Goal: Information Seeking & Learning: Understand process/instructions

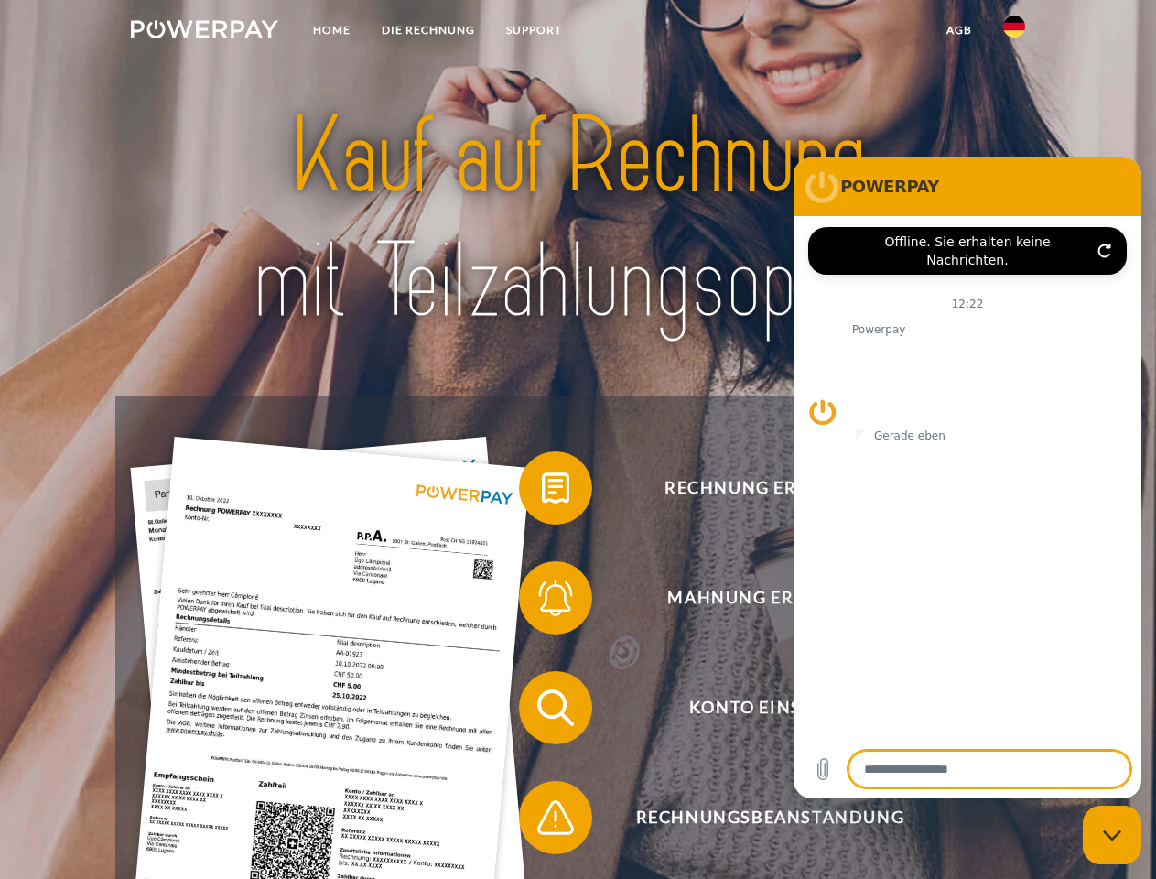
click at [204, 32] on img at bounding box center [204, 29] width 147 height 18
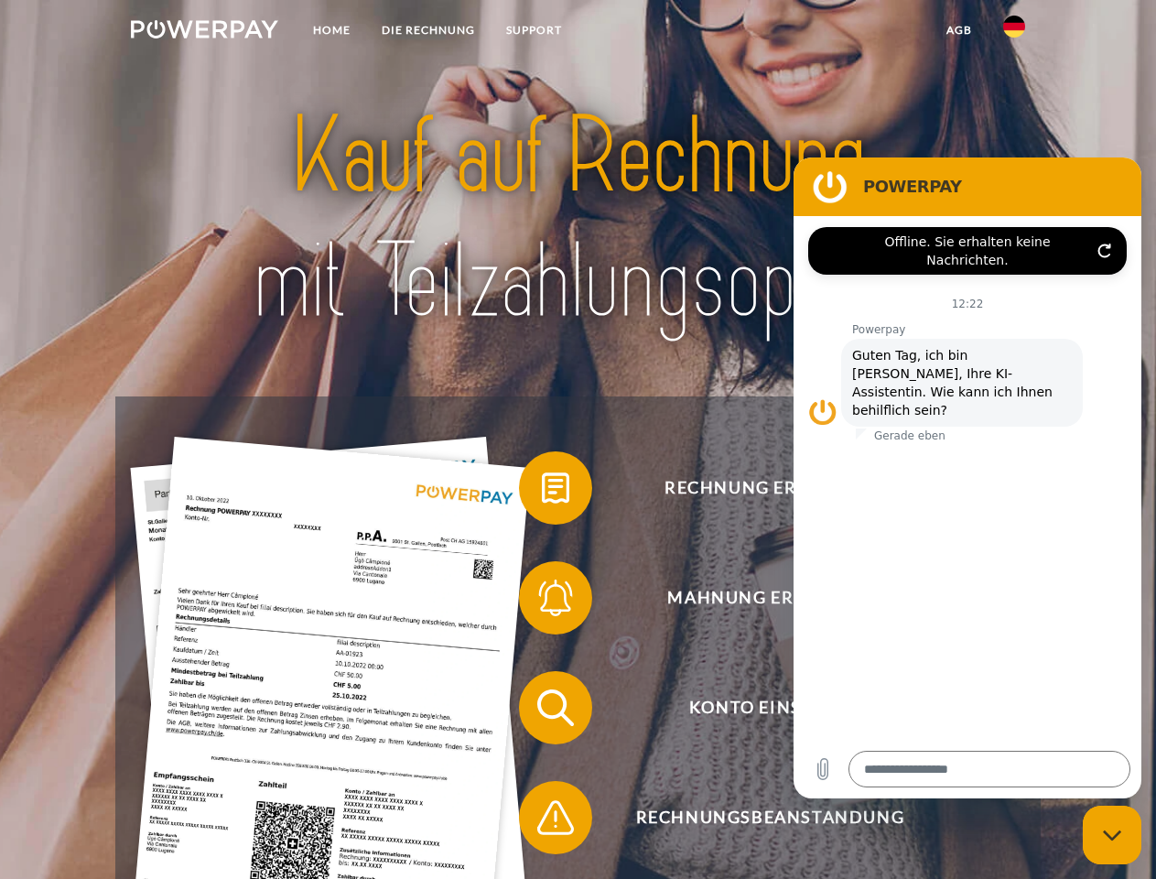
click at [1014, 32] on img at bounding box center [1014, 27] width 22 height 22
click at [958, 30] on link "agb" at bounding box center [959, 30] width 57 height 33
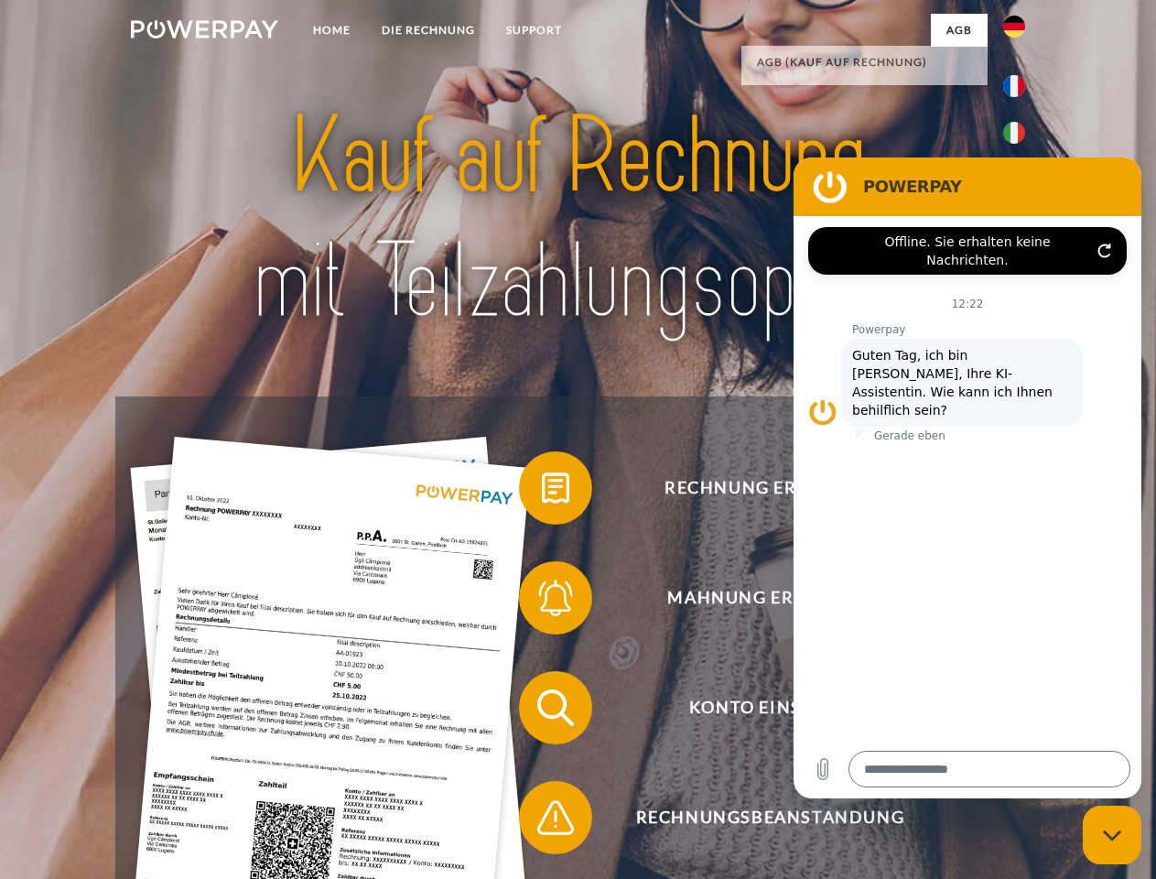
click at [542, 491] on span at bounding box center [528, 488] width 92 height 92
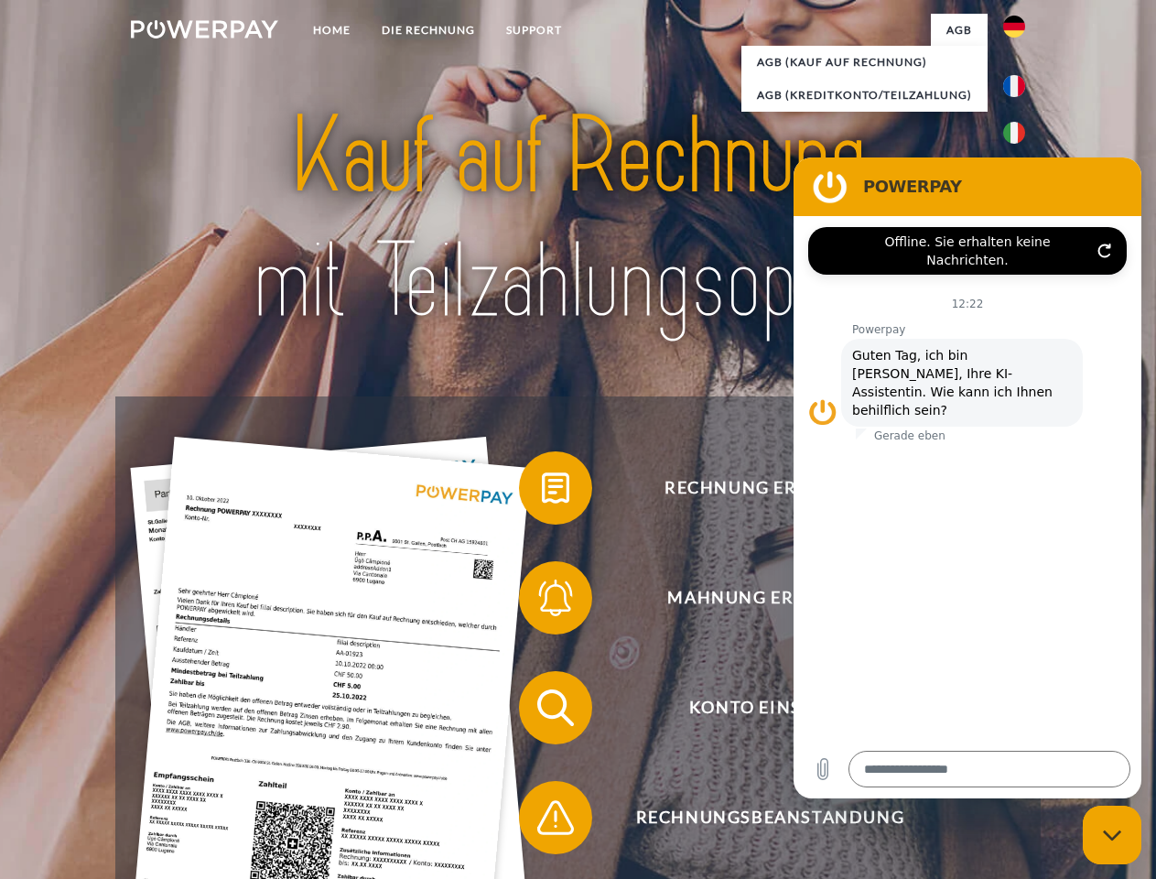
click at [542, 601] on span at bounding box center [528, 598] width 92 height 92
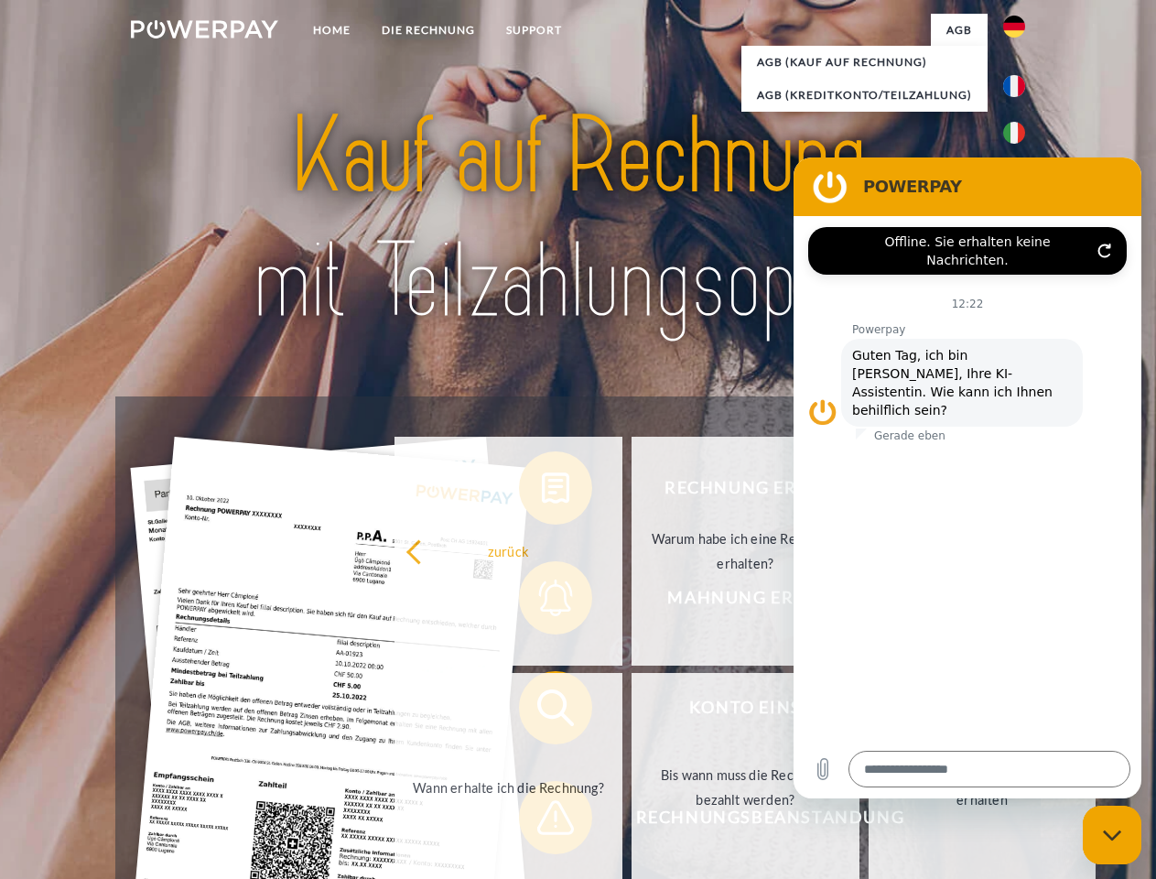
click at [631, 711] on link "Bis wann muss die Rechnung bezahlt werden?" at bounding box center [745, 787] width 228 height 229
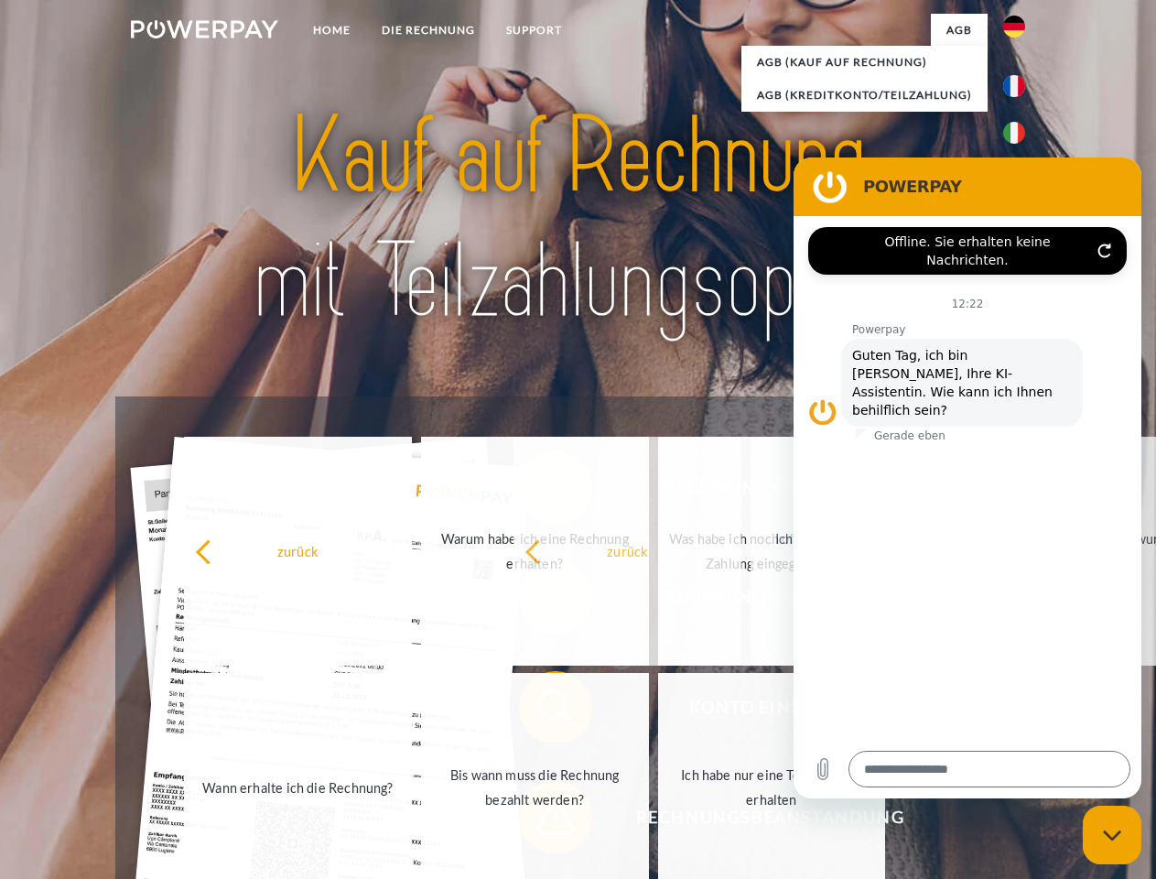
click at [542, 821] on span at bounding box center [528, 817] width 92 height 92
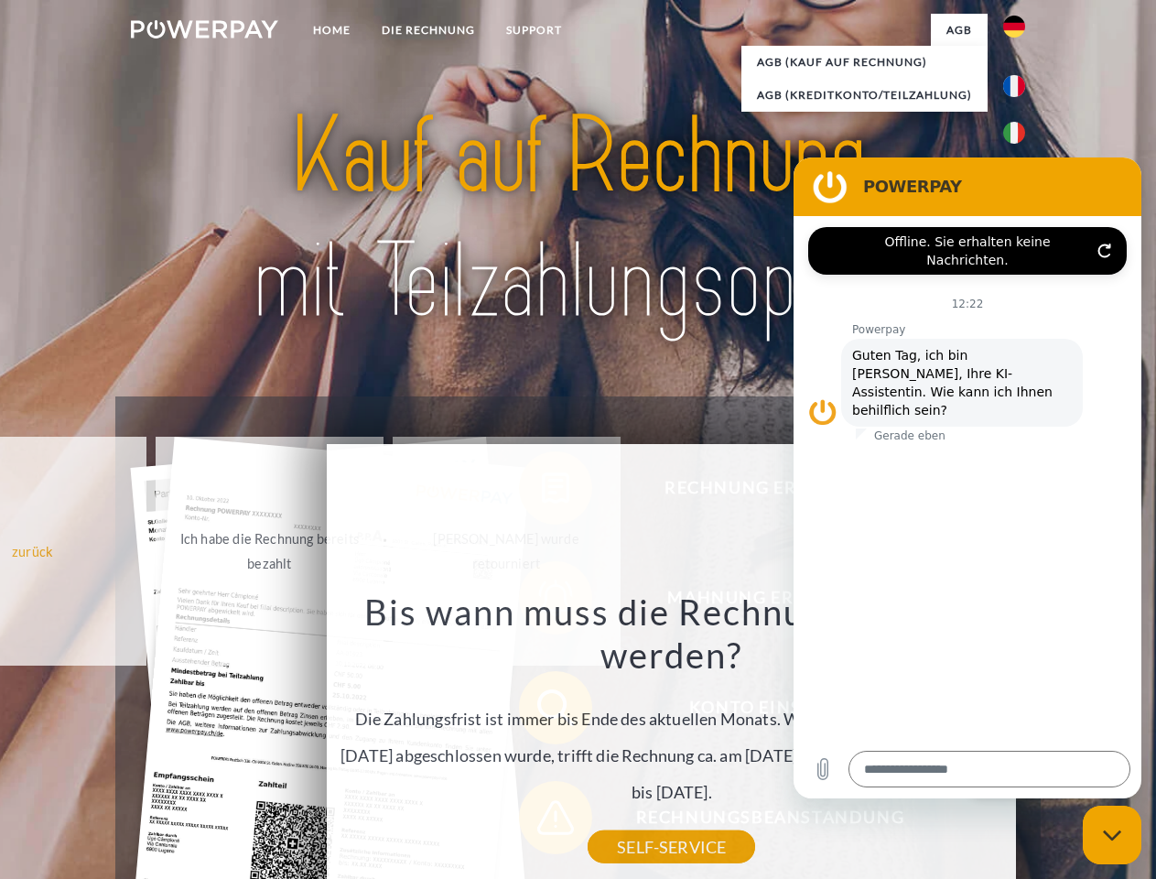
click at [1112, 835] on icon "Messaging-Fenster schließen" at bounding box center [1112, 835] width 19 height 12
type textarea "*"
